Goal: Check status: Check status

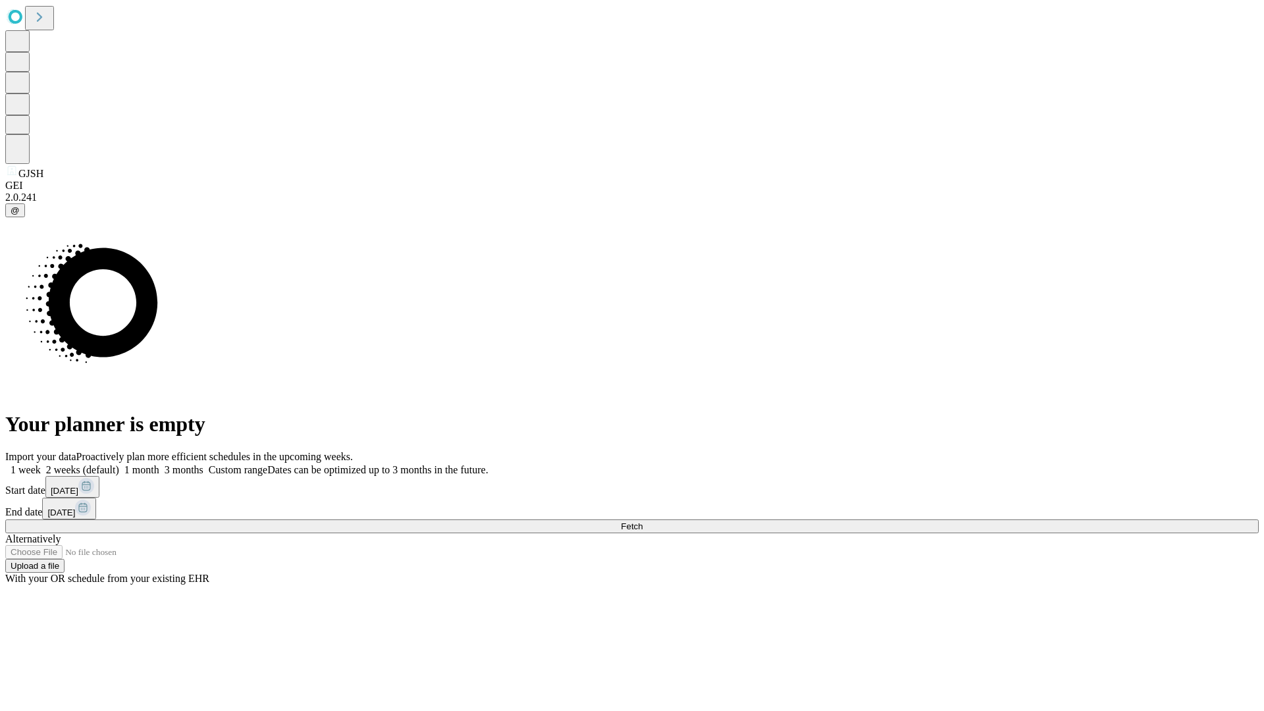
click at [643, 522] on span "Fetch" at bounding box center [632, 527] width 22 height 10
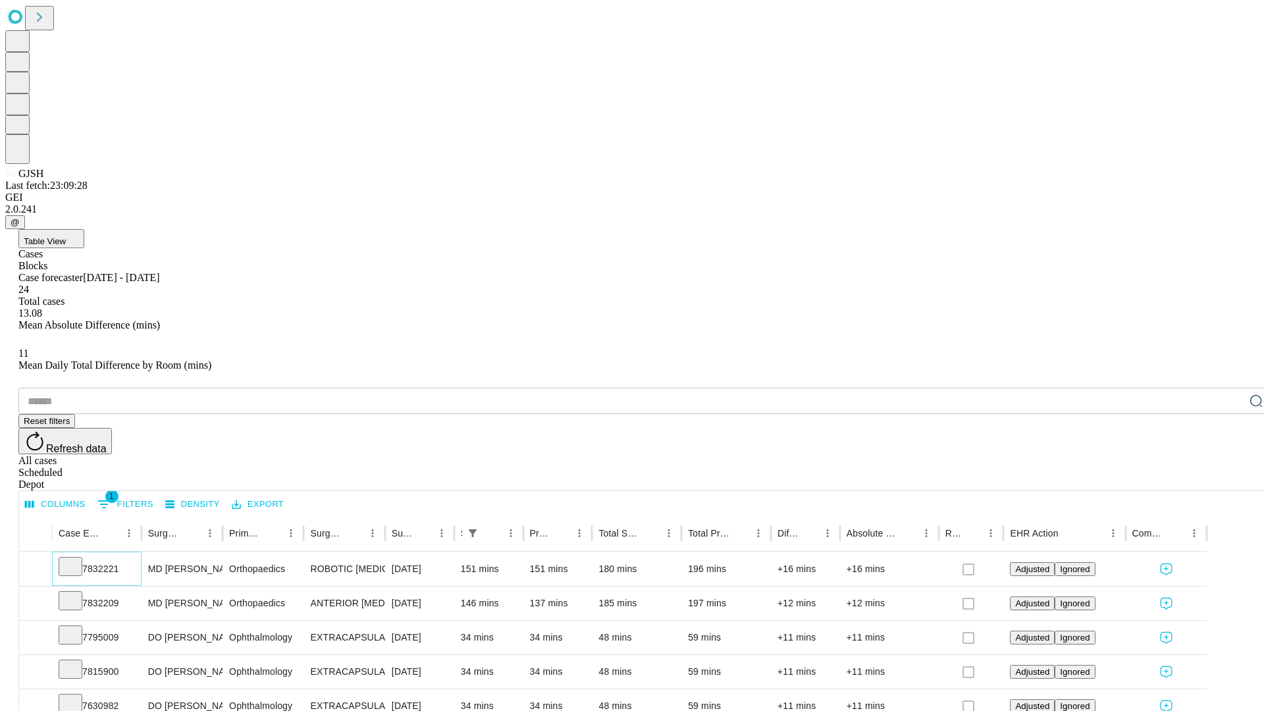
click at [77, 559] on icon at bounding box center [70, 565] width 13 height 13
